Goal: Task Accomplishment & Management: Complete application form

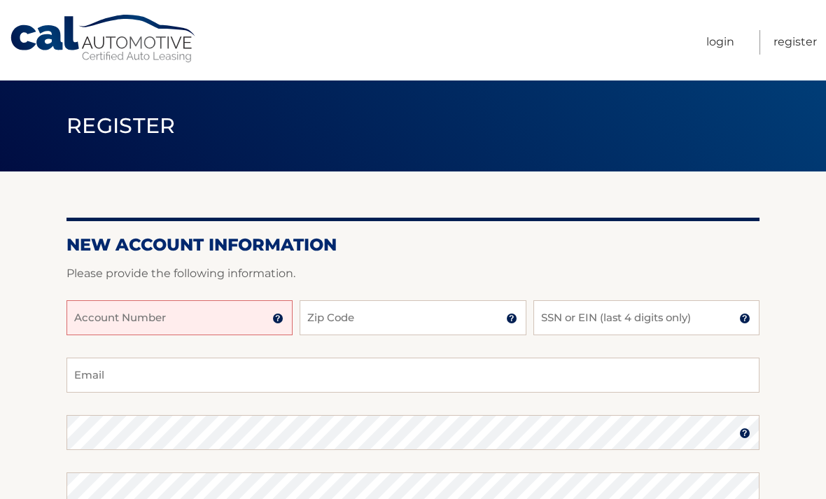
click at [204, 303] on input "Account Number" at bounding box center [179, 317] width 226 height 35
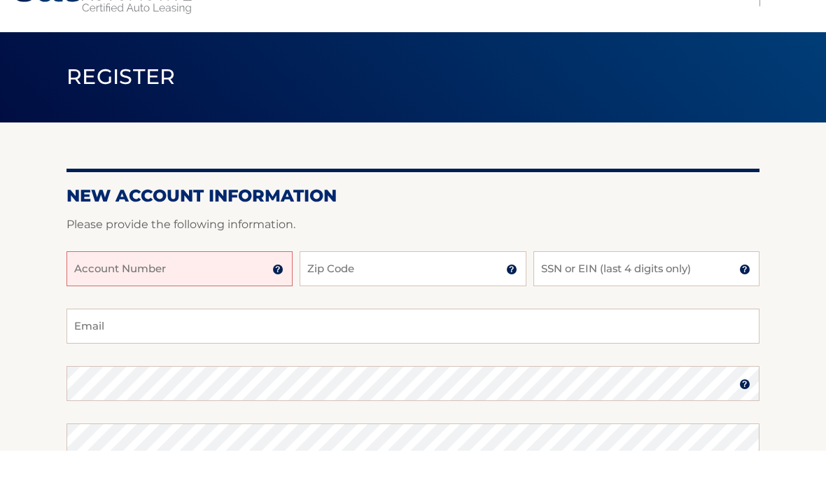
scroll to position [38, 0]
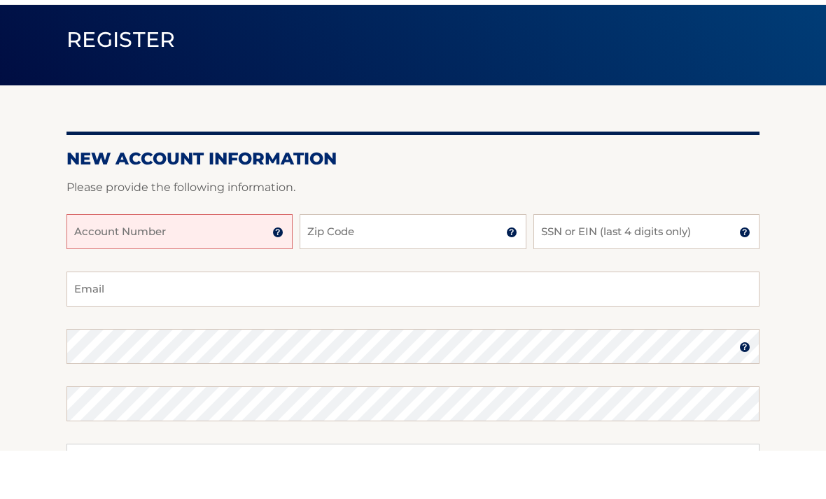
click at [284, 262] on input "Account Number" at bounding box center [179, 279] width 226 height 35
click at [281, 275] on img at bounding box center [277, 280] width 11 height 11
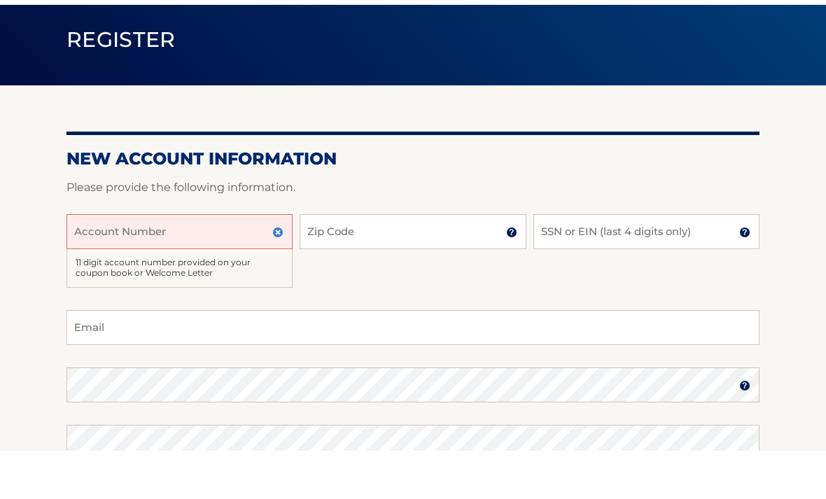
scroll to position [86, 0]
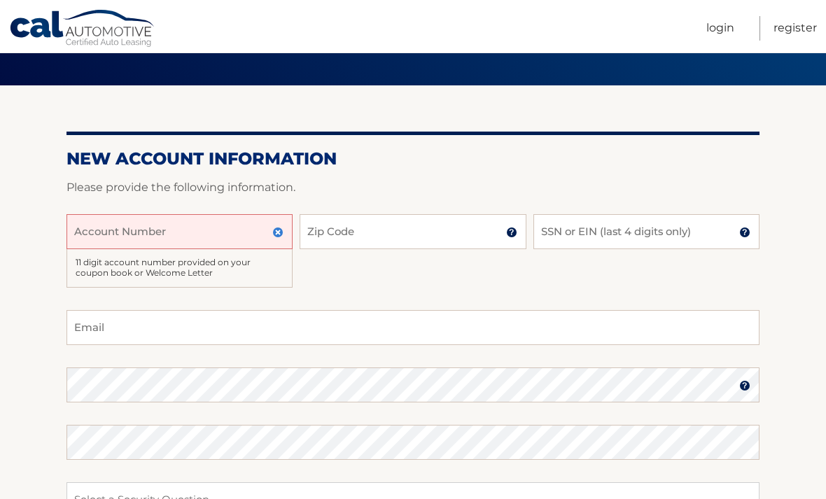
click at [220, 227] on input "Account Number" at bounding box center [179, 231] width 226 height 35
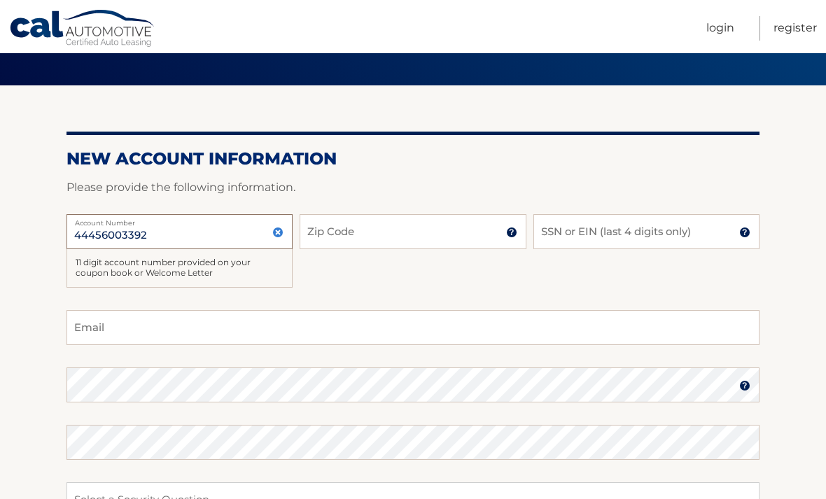
type input "44456003392"
click at [431, 238] on input "Zip Code" at bounding box center [412, 231] width 226 height 35
type input "33129"
click at [637, 247] on input "SSN or EIN (last 4 digits only)" at bounding box center [646, 231] width 226 height 35
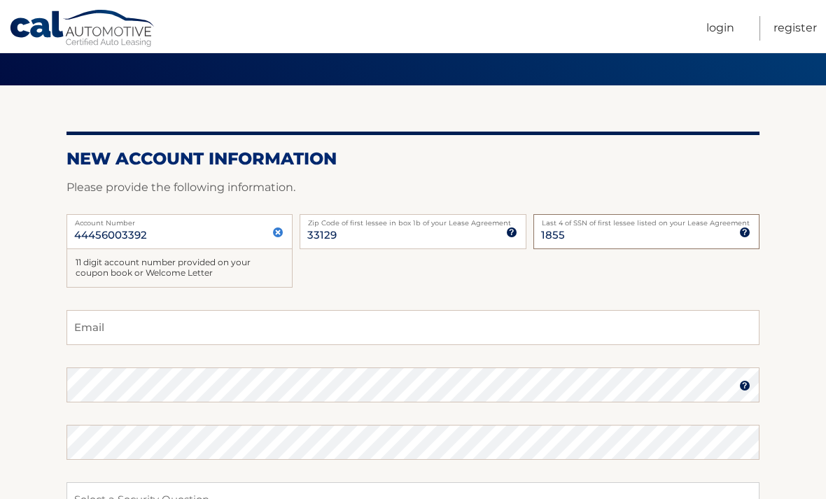
type input "1855"
click at [631, 315] on input "Email" at bounding box center [412, 327] width 693 height 35
type input "lksabella@gmail.com"
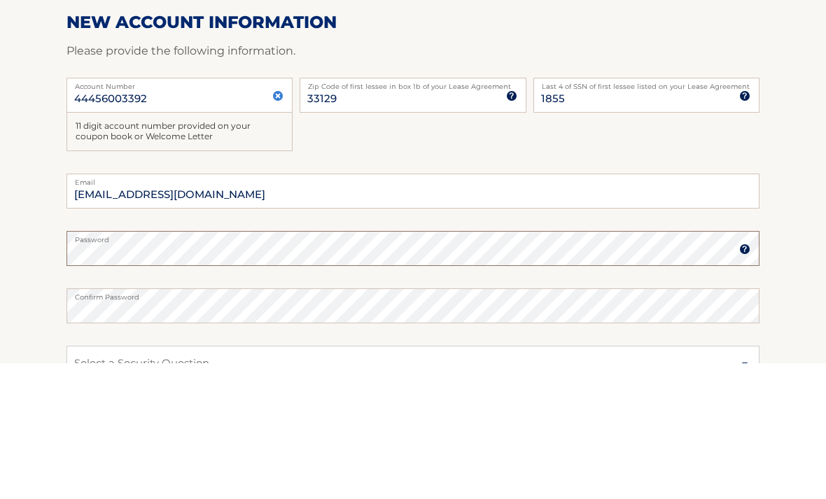
scroll to position [222, 0]
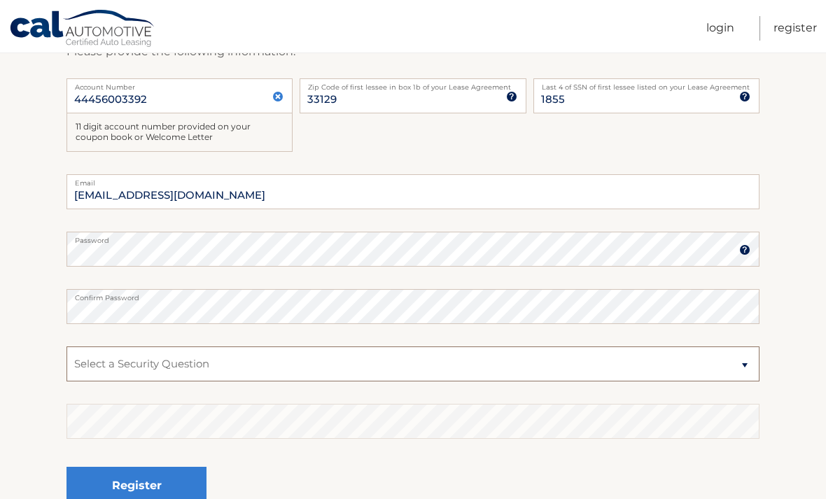
click at [409, 364] on select "Select a Security Question What was the name of your elementary school? What is…" at bounding box center [412, 363] width 693 height 35
select select "2"
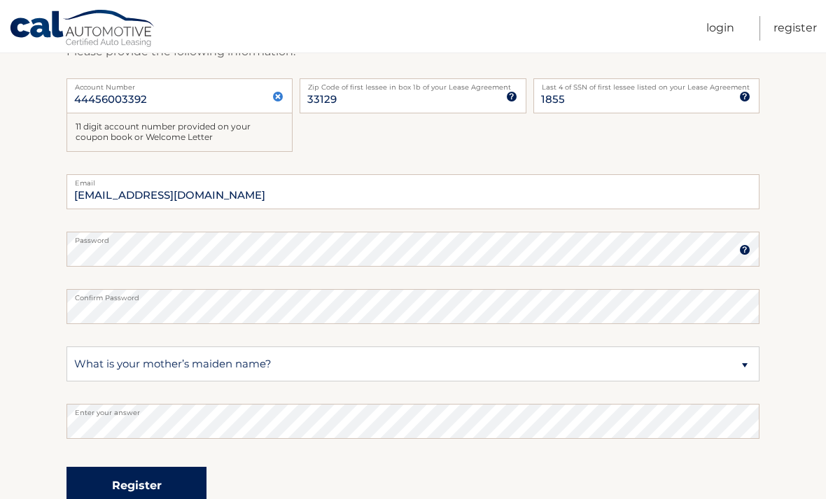
click at [127, 490] on button "Register" at bounding box center [136, 486] width 140 height 38
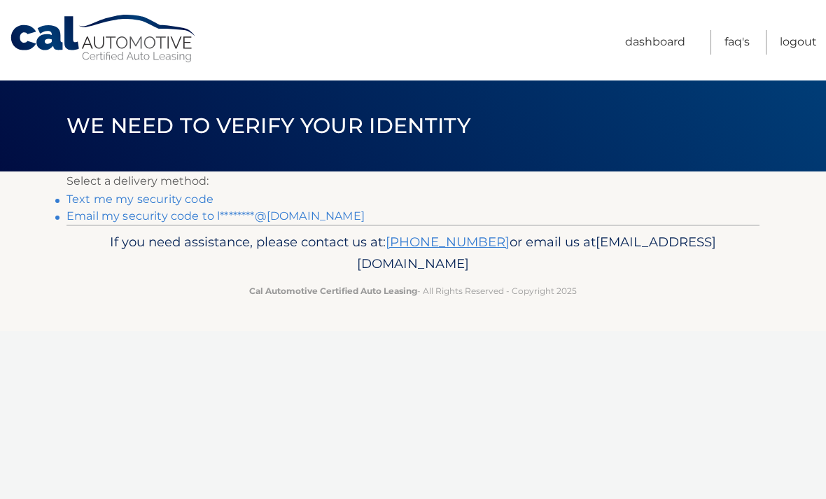
click at [192, 195] on link "Text me my security code" at bounding box center [139, 198] width 147 height 13
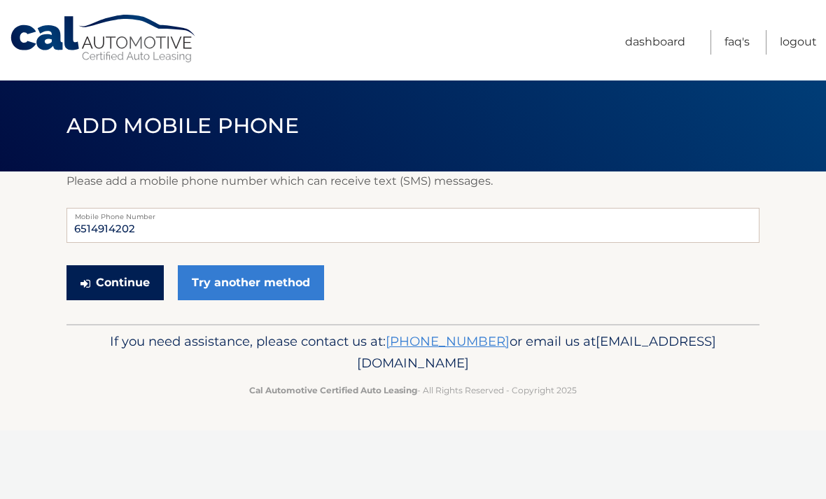
click at [123, 276] on button "Continue" at bounding box center [114, 282] width 97 height 35
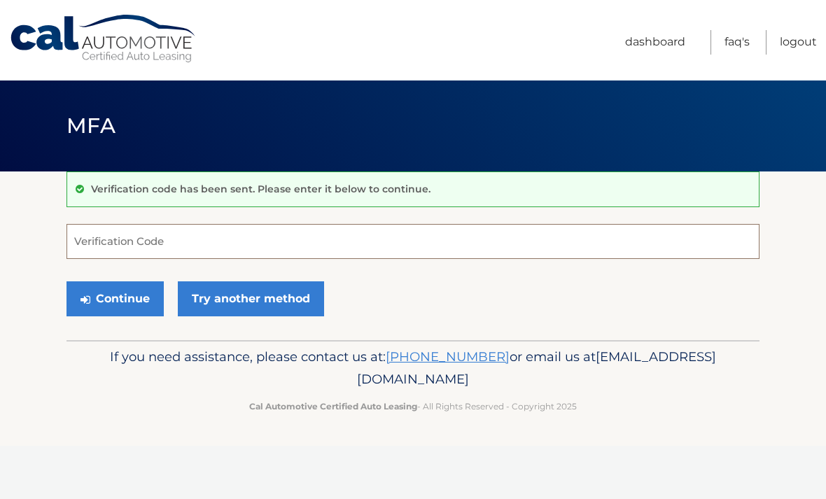
click at [410, 247] on input "Verification Code" at bounding box center [412, 241] width 693 height 35
type input "147694"
click at [115, 298] on button "Continue" at bounding box center [114, 298] width 97 height 35
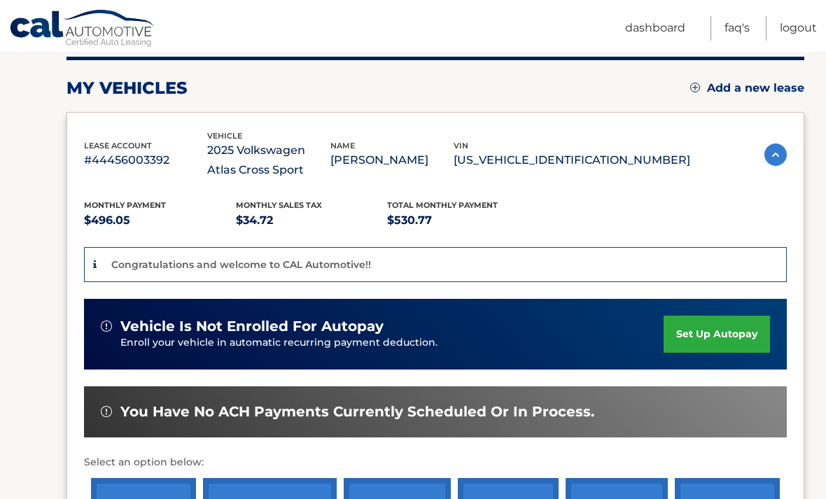
scroll to position [178, 0]
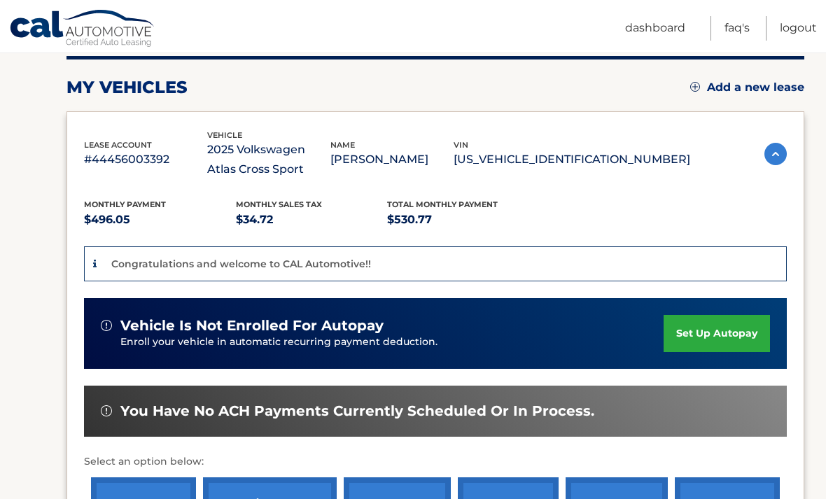
click at [737, 339] on link "set up autopay" at bounding box center [716, 333] width 106 height 37
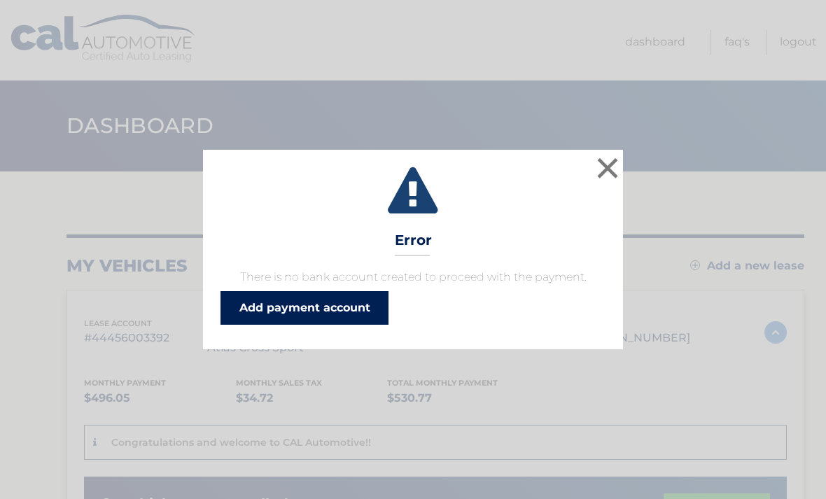
click at [340, 309] on link "Add payment account" at bounding box center [304, 308] width 168 height 34
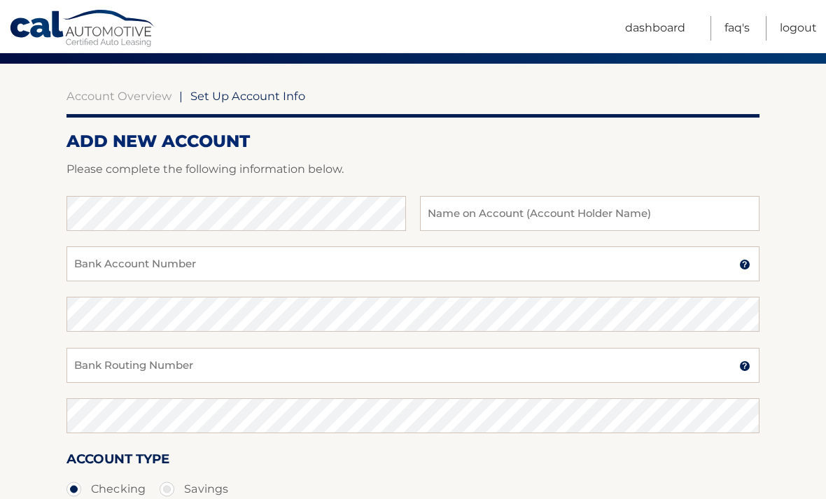
scroll to position [108, 0]
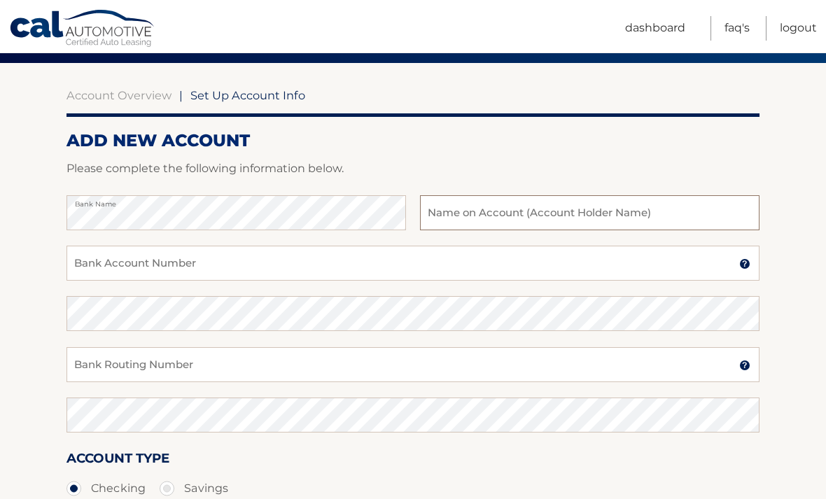
click at [605, 228] on input "text" at bounding box center [589, 212] width 339 height 35
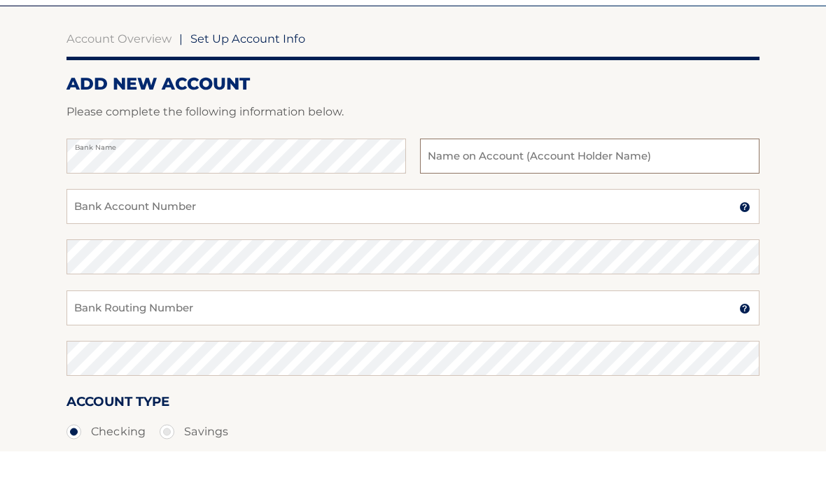
scroll to position [165, 0]
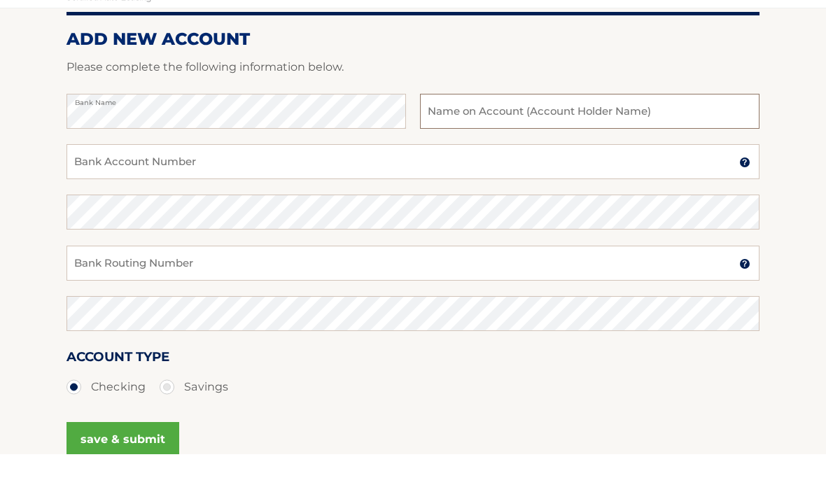
type input "S"
type input "[PERSON_NAME]"
click at [425, 189] on input "Bank Account Number" at bounding box center [412, 206] width 693 height 35
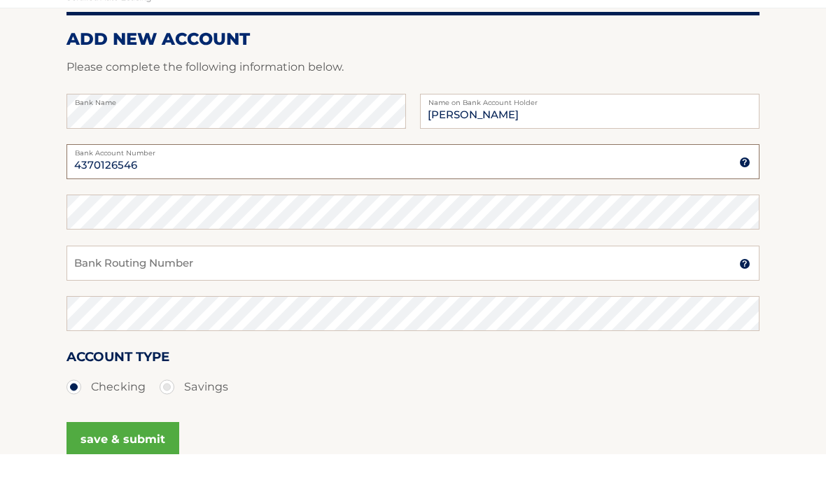
type input "4370126546"
click at [483, 290] on input "Bank Routing Number" at bounding box center [412, 307] width 693 height 35
type input "067005158"
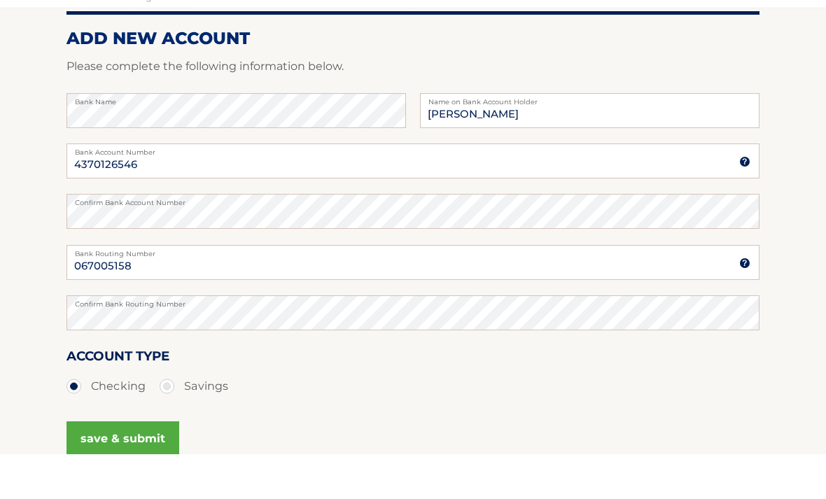
click at [109, 467] on button "save & submit" at bounding box center [122, 484] width 113 height 35
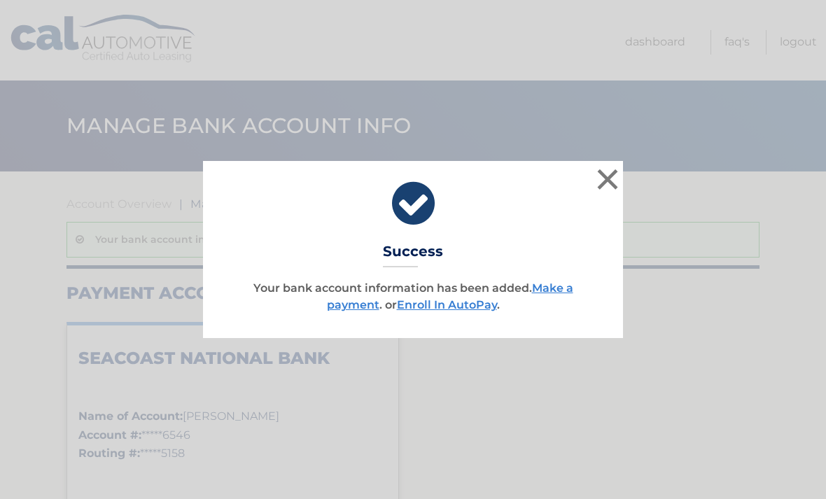
click at [526, 325] on div "× Success Your bank account information has been added. Make a payment . or Enr…" at bounding box center [413, 249] width 420 height 176
click at [459, 305] on link "Enroll In AutoPay" at bounding box center [447, 304] width 100 height 13
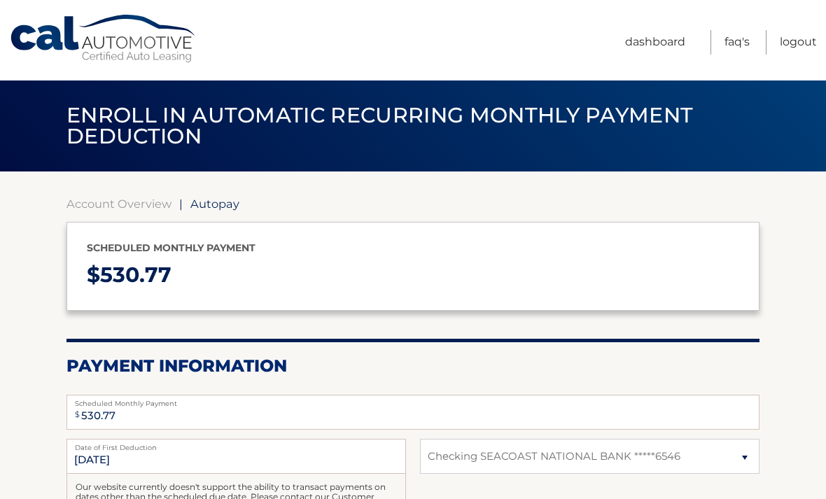
select select "MGFiZTAzNzQtYzM4MC00NzM4LTljMjktYjJjNDk4NDczMTAx"
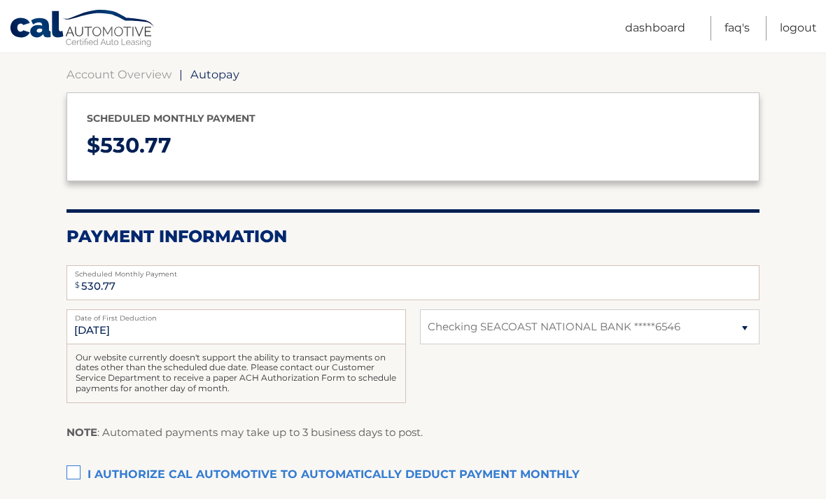
scroll to position [137, 0]
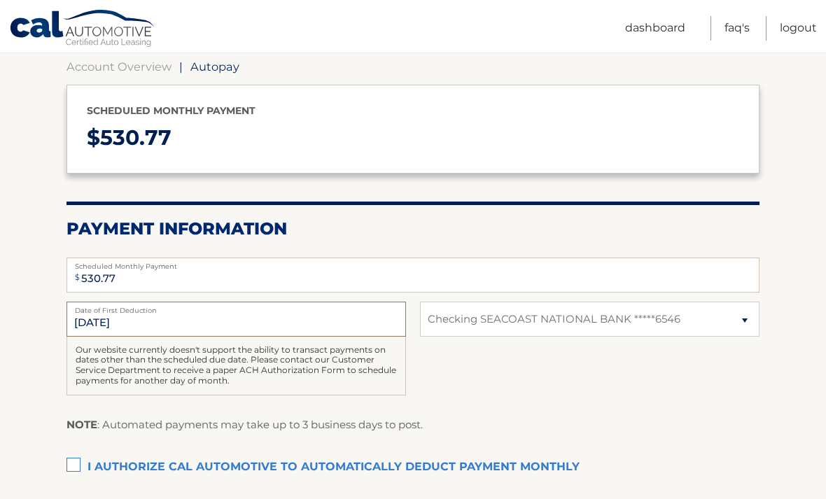
click at [308, 314] on input "9/21/2025" at bounding box center [235, 319] width 339 height 35
click at [104, 316] on input "9/21/2025" at bounding box center [235, 319] width 339 height 35
click at [172, 319] on input "9/21/2025" at bounding box center [235, 319] width 339 height 35
click at [199, 323] on input "9/21/2025" at bounding box center [235, 319] width 339 height 35
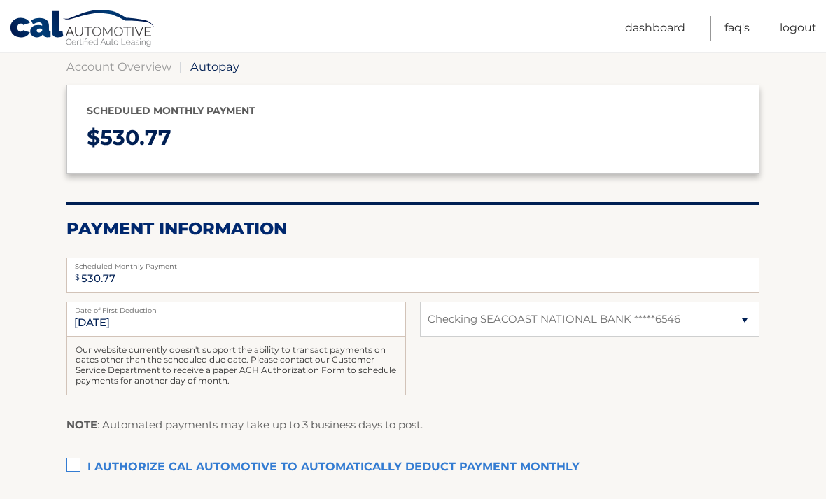
click at [601, 409] on fieldset "$ 530.77 Scheduled Monthly Payment Monthly Deduction cannot exceed amount of 2 …" at bounding box center [412, 404] width 693 height 313
click at [71, 460] on label "I authorize cal automotive to automatically deduct payment monthly This checkbo…" at bounding box center [412, 467] width 693 height 28
click at [0, 0] on input "I authorize cal automotive to automatically deduct payment monthly This checkbo…" at bounding box center [0, 0] width 0 height 0
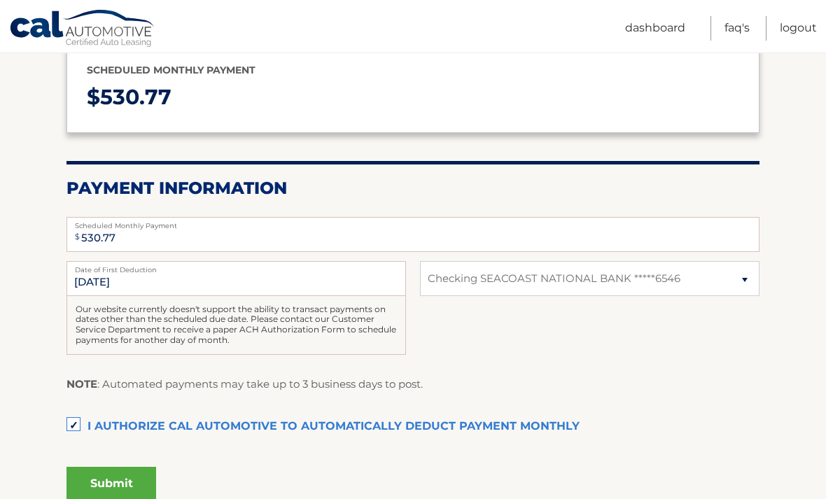
scroll to position [188, 0]
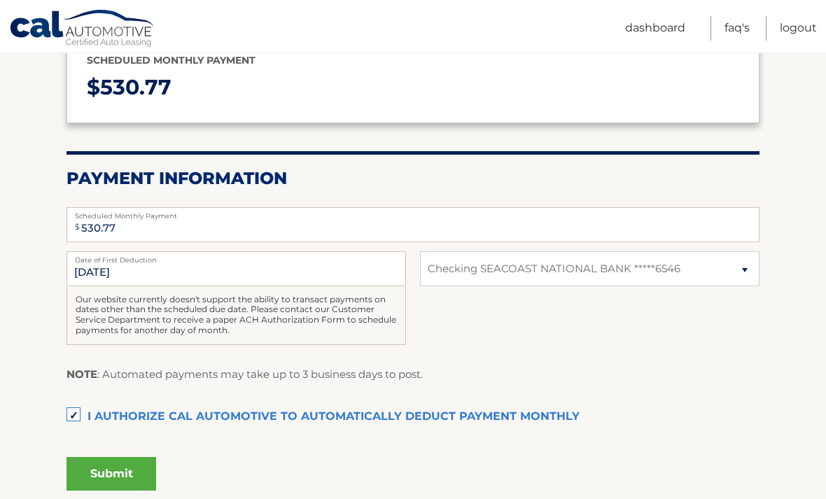
click at [132, 472] on button "Submit" at bounding box center [111, 474] width 90 height 34
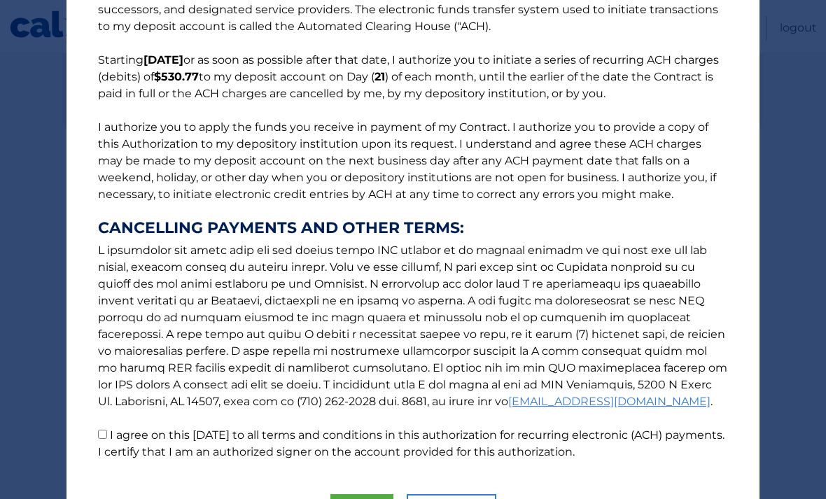
scroll to position [79, 0]
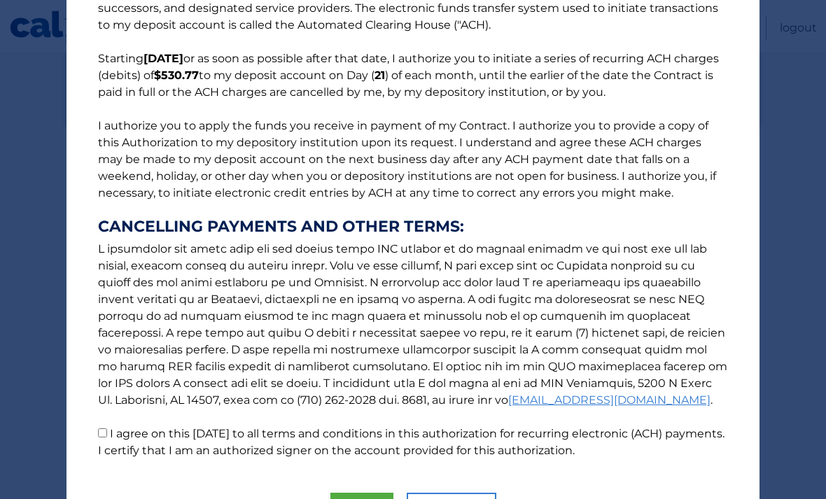
click at [107, 434] on input "I agree on this 09/16/2025 to all terms and conditions in this authorization fo…" at bounding box center [102, 432] width 9 height 9
checkbox input "true"
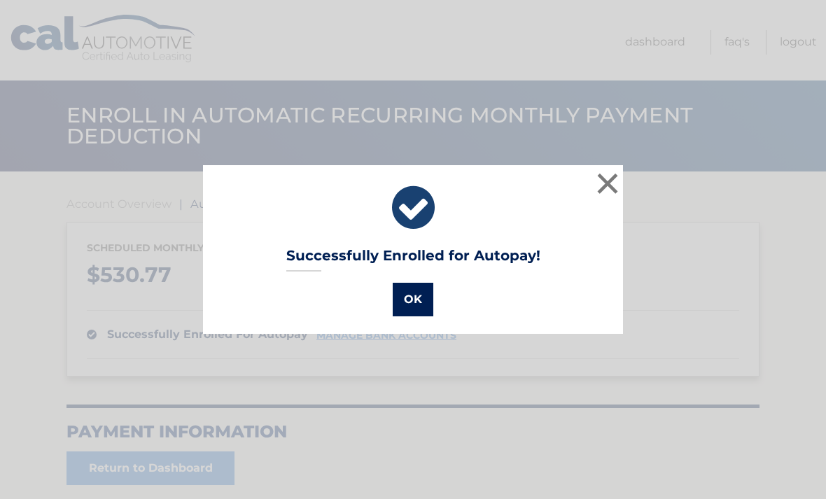
click at [409, 298] on button "OK" at bounding box center [413, 300] width 41 height 34
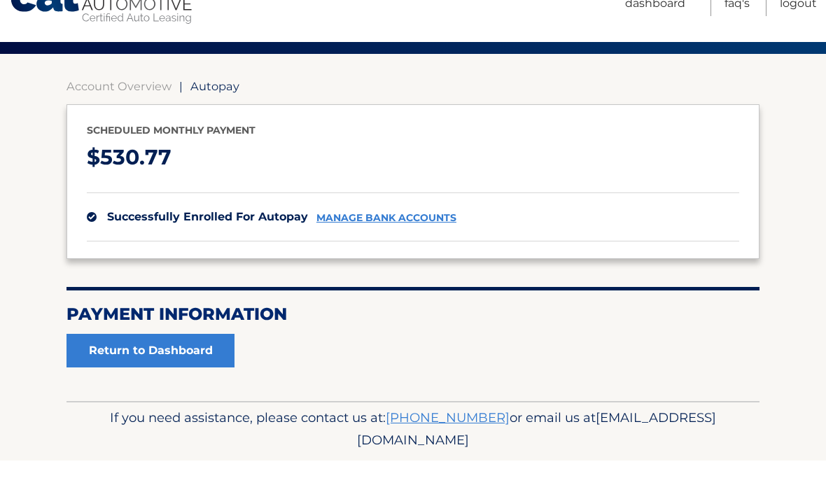
scroll to position [78, 0]
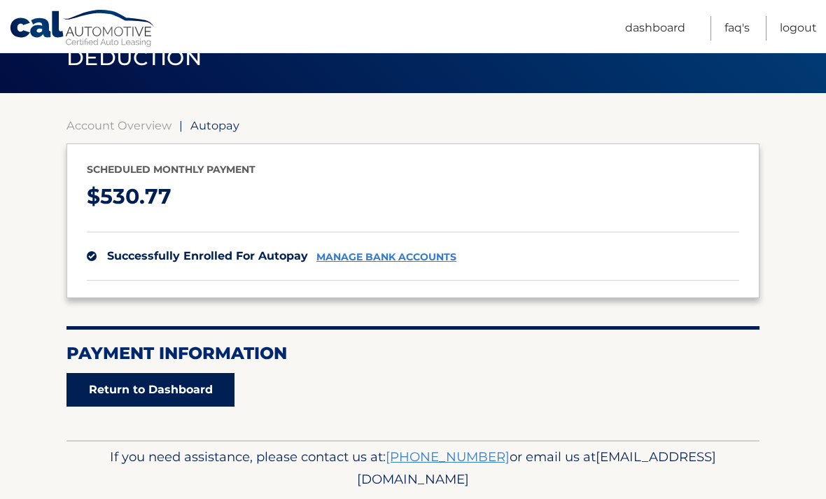
click at [191, 388] on link "Return to Dashboard" at bounding box center [150, 390] width 168 height 34
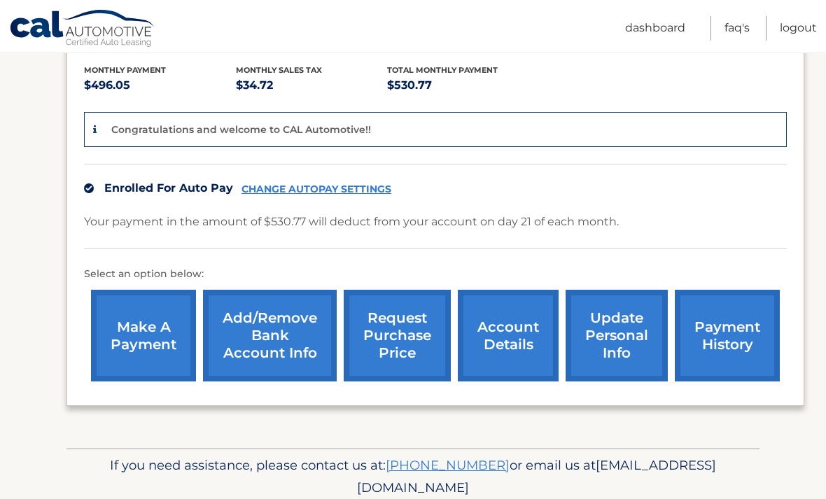
scroll to position [320, 0]
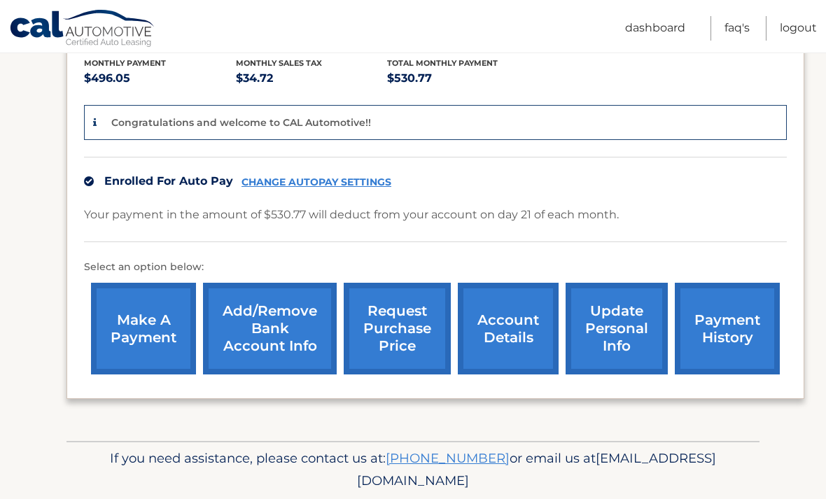
click at [739, 332] on link "payment history" at bounding box center [726, 329] width 105 height 92
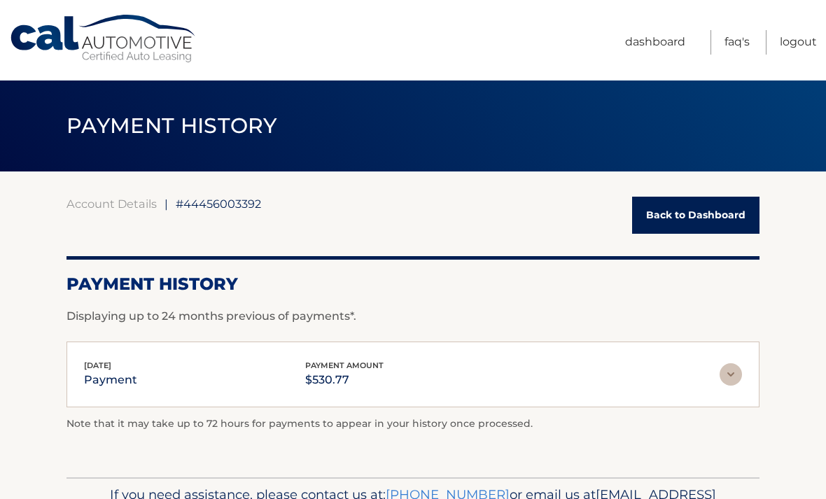
click at [722, 210] on link "Back to Dashboard" at bounding box center [695, 215] width 127 height 37
